Goal: Task Accomplishment & Management: Manage account settings

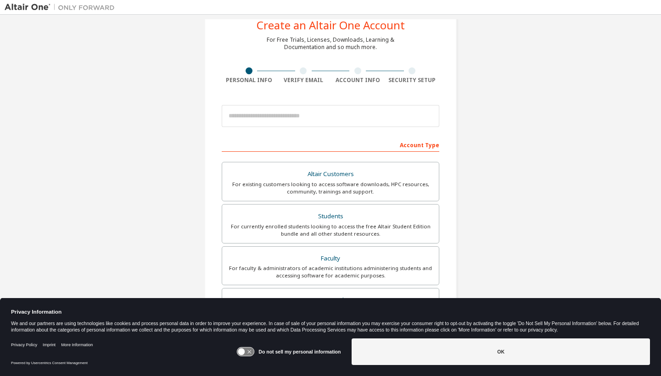
scroll to position [38, 0]
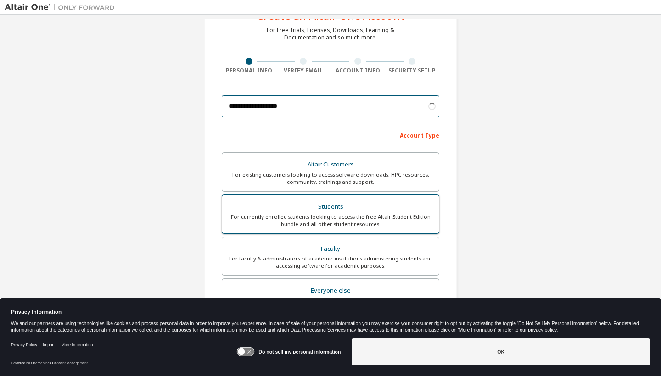
type input "**********"
click at [361, 213] on div "For currently enrolled students looking to access the free Altair Student Editi…" at bounding box center [331, 220] width 206 height 15
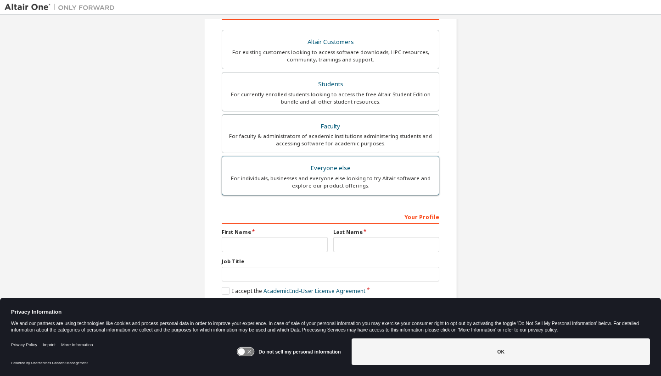
scroll to position [163, 0]
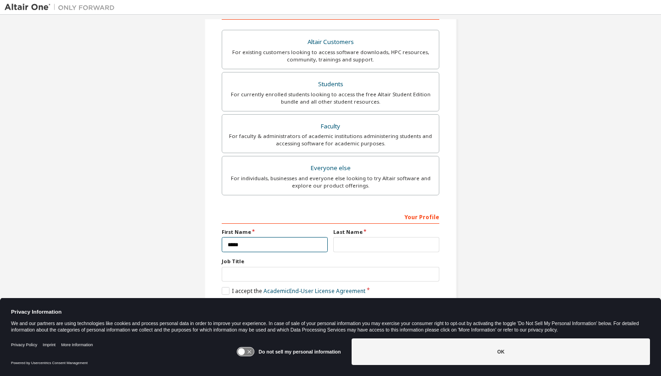
type input "*****"
type input "*******"
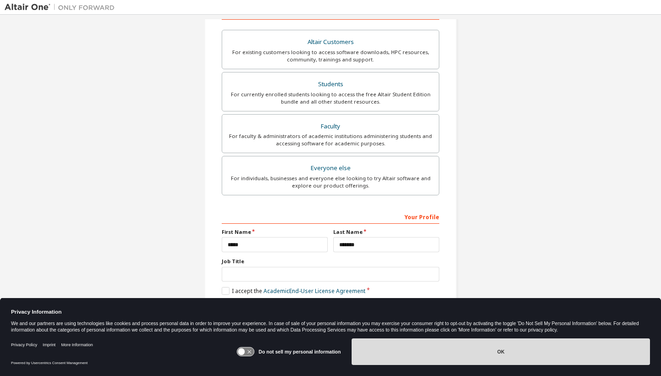
click at [501, 352] on button "OK" at bounding box center [501, 352] width 298 height 27
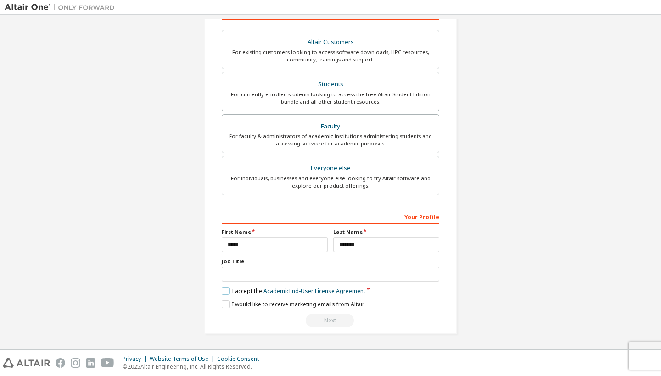
click at [222, 292] on label "I accept the Academic End-User License Agreement" at bounding box center [294, 291] width 144 height 8
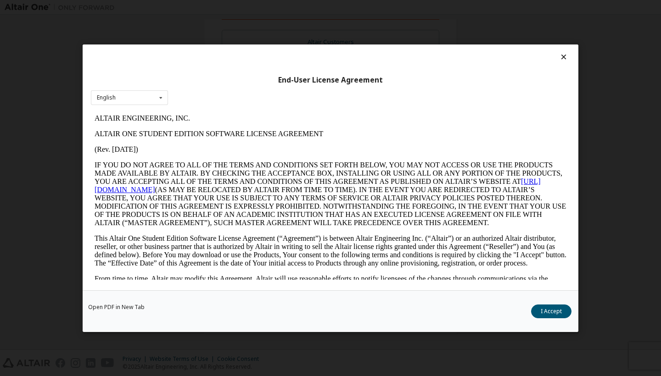
scroll to position [0, 0]
click at [546, 313] on button "I Accept" at bounding box center [551, 312] width 40 height 14
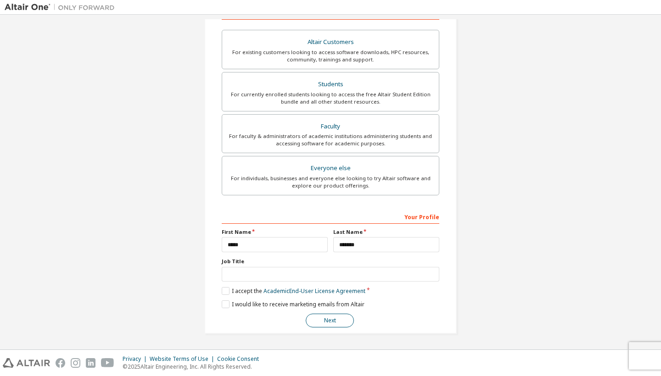
scroll to position [161, 0]
click at [341, 321] on button "Next" at bounding box center [330, 321] width 48 height 14
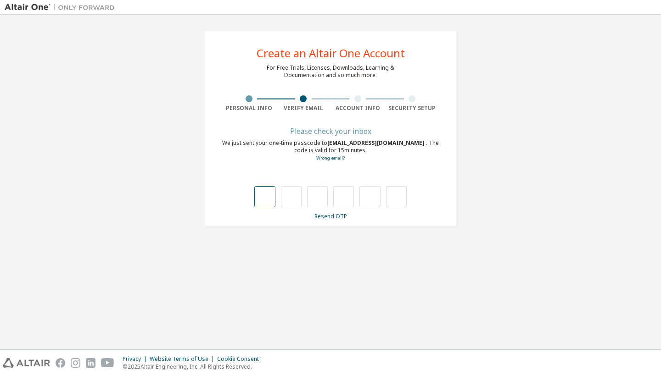
type input "*"
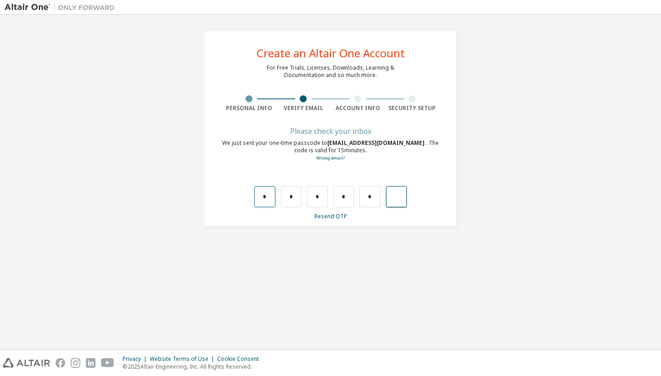
type input "*"
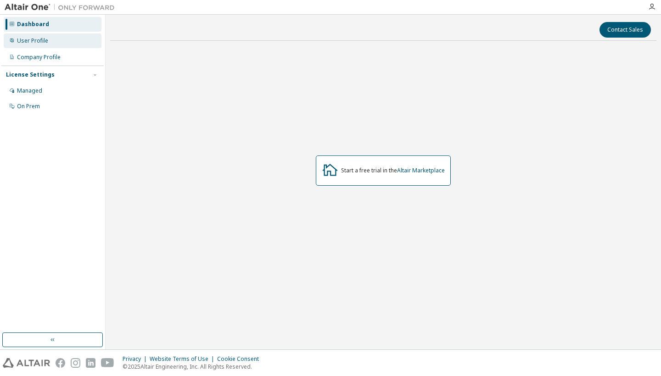
click at [60, 41] on div "User Profile" at bounding box center [53, 41] width 98 height 15
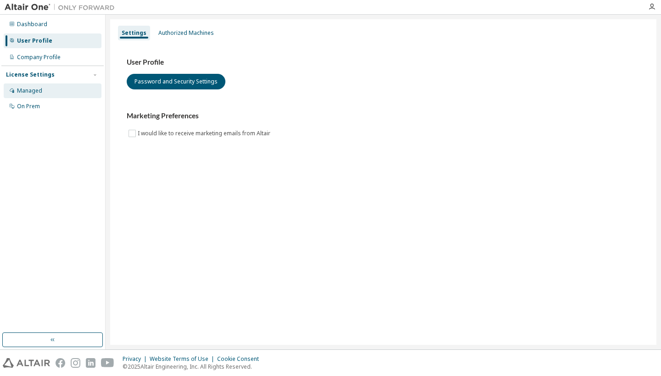
click at [45, 86] on div "Managed" at bounding box center [53, 91] width 98 height 15
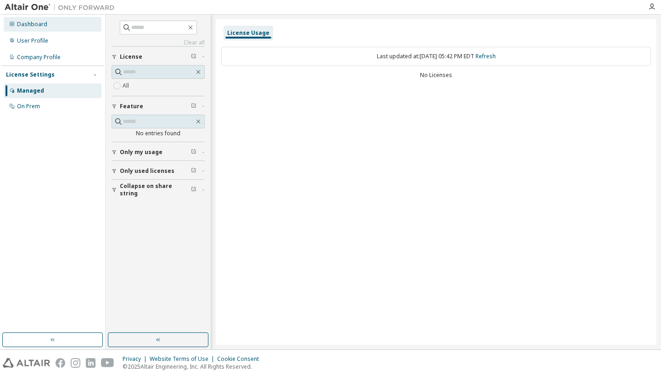
click at [39, 22] on div "Dashboard" at bounding box center [32, 24] width 30 height 7
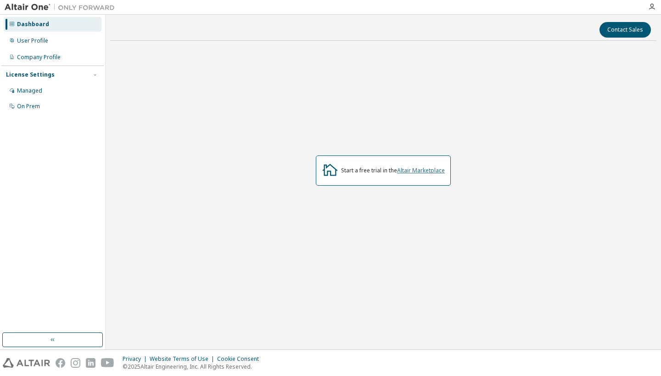
click at [428, 171] on link "Altair Marketplace" at bounding box center [421, 171] width 48 height 8
click at [34, 107] on div "On Prem" at bounding box center [28, 106] width 23 height 7
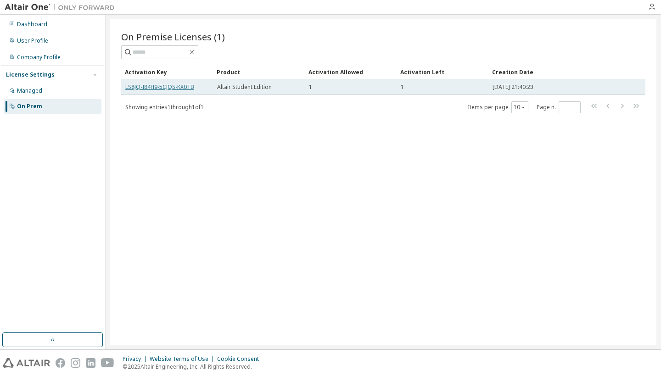
click at [185, 85] on link "LS8JQ-I84H9-5CJQS-KX0TB" at bounding box center [159, 87] width 69 height 8
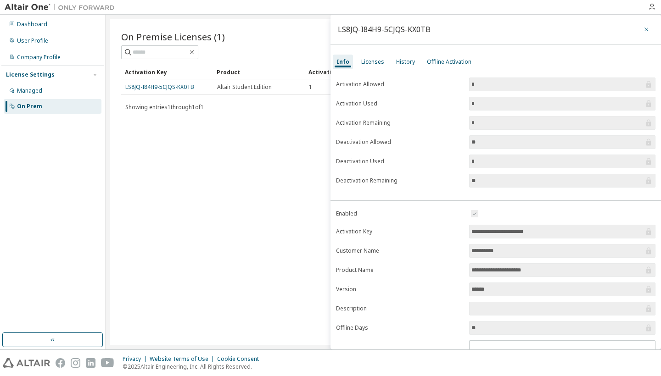
click at [641, 25] on button "button" at bounding box center [646, 29] width 15 height 15
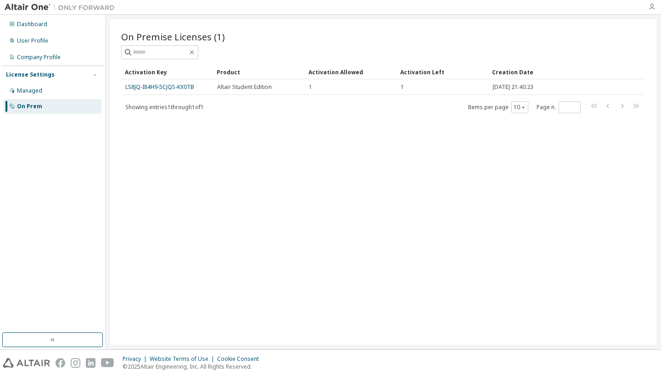
click at [654, 8] on icon "button" at bounding box center [651, 6] width 7 height 7
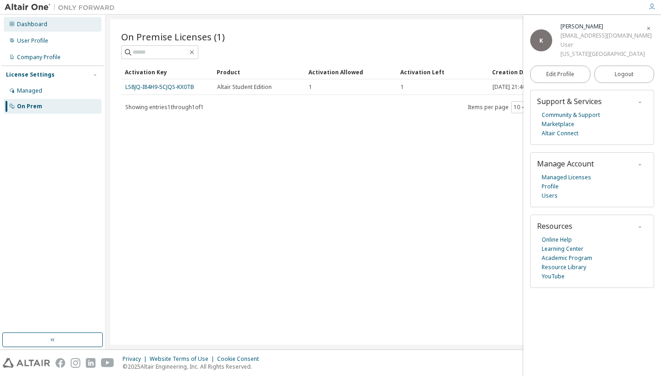
click at [27, 23] on div "Dashboard" at bounding box center [32, 24] width 30 height 7
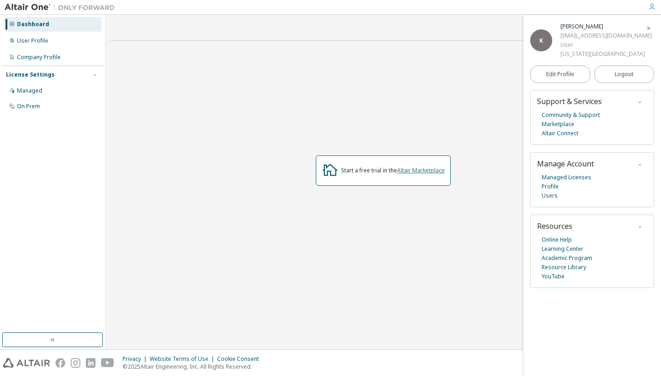
click at [432, 171] on link "Altair Marketplace" at bounding box center [421, 171] width 48 height 8
